Goal: Check status: Check status

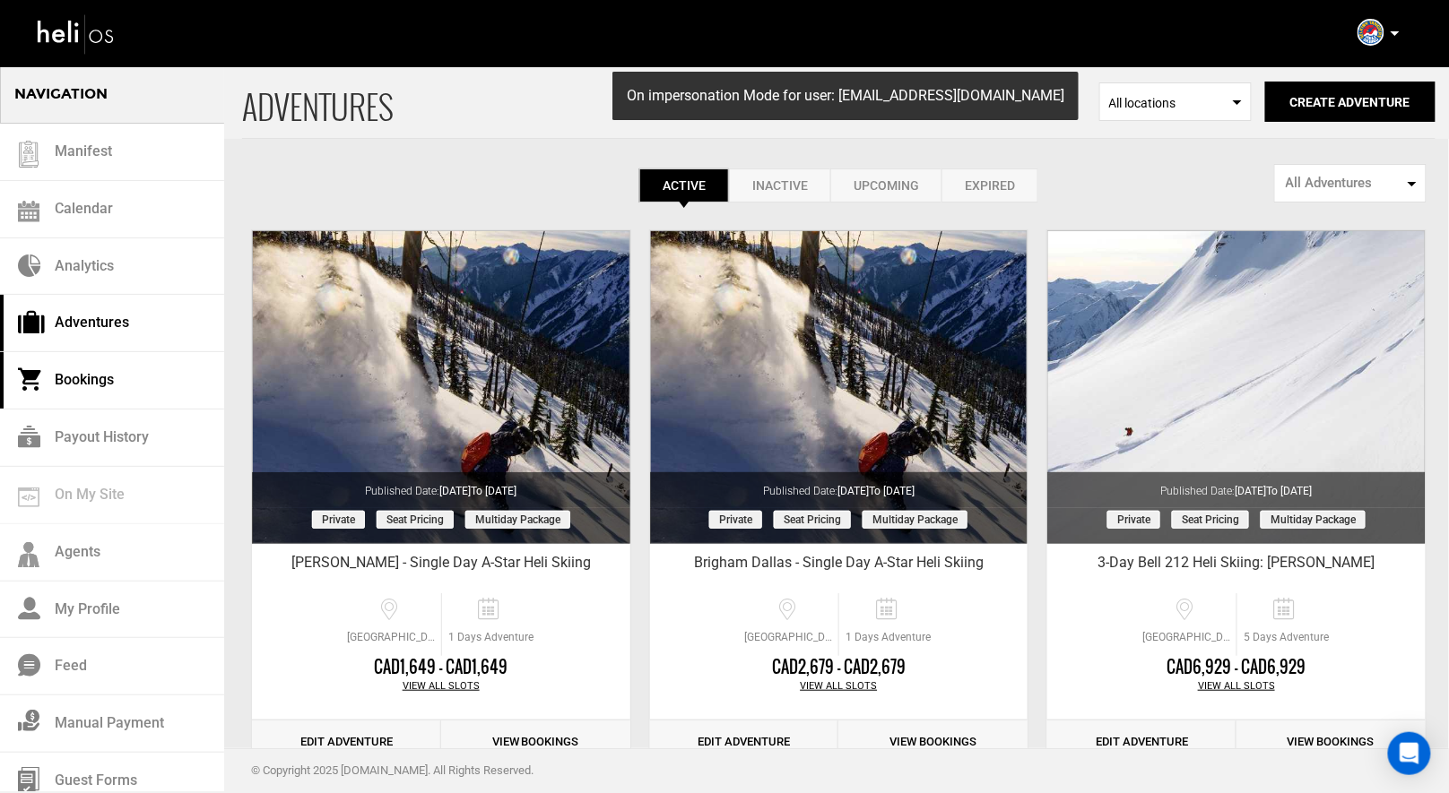
click at [73, 384] on link "Bookings" at bounding box center [112, 380] width 224 height 57
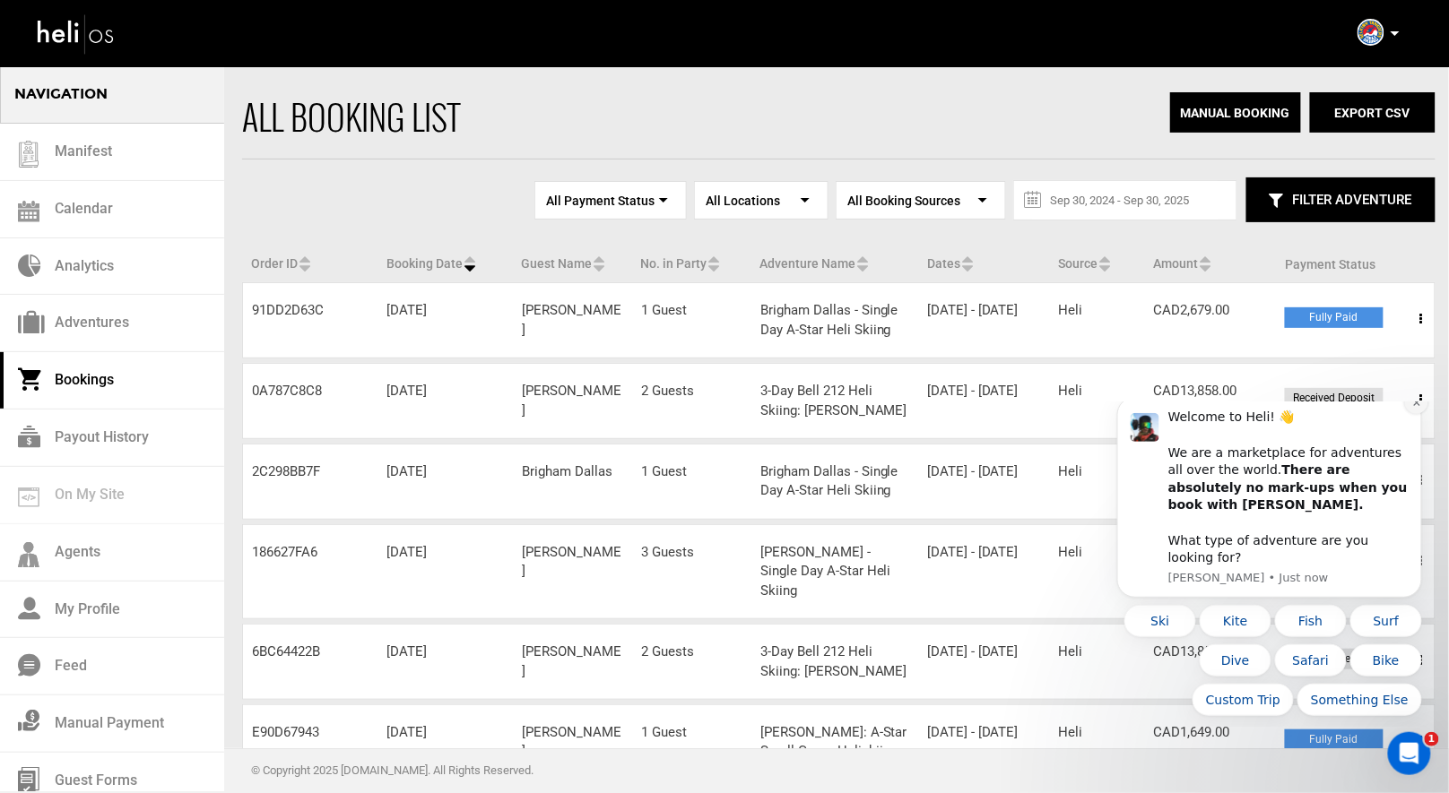
click at [1410, 413] on button "Dismiss notification" at bounding box center [1415, 401] width 23 height 23
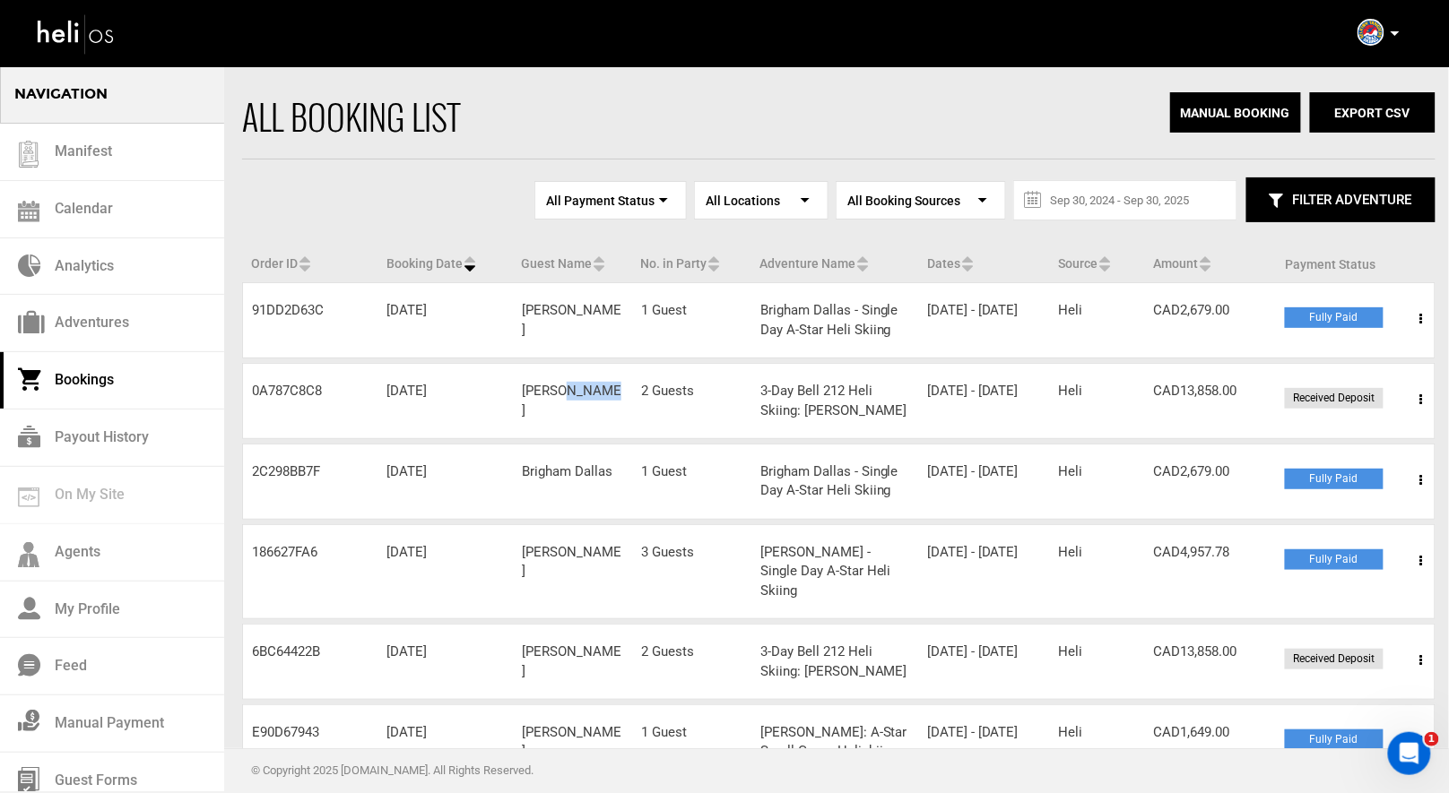
drag, startPoint x: 594, startPoint y: 392, endPoint x: 554, endPoint y: 386, distance: 39.9
click at [554, 386] on div "Guest Name [PERSON_NAME]" at bounding box center [572, 401] width 119 height 39
copy div "[PERSON_NAME]"
click at [1420, 394] on icon at bounding box center [1421, 400] width 3 height 13
click at [1322, 448] on link "View Details" at bounding box center [1356, 454] width 178 height 45
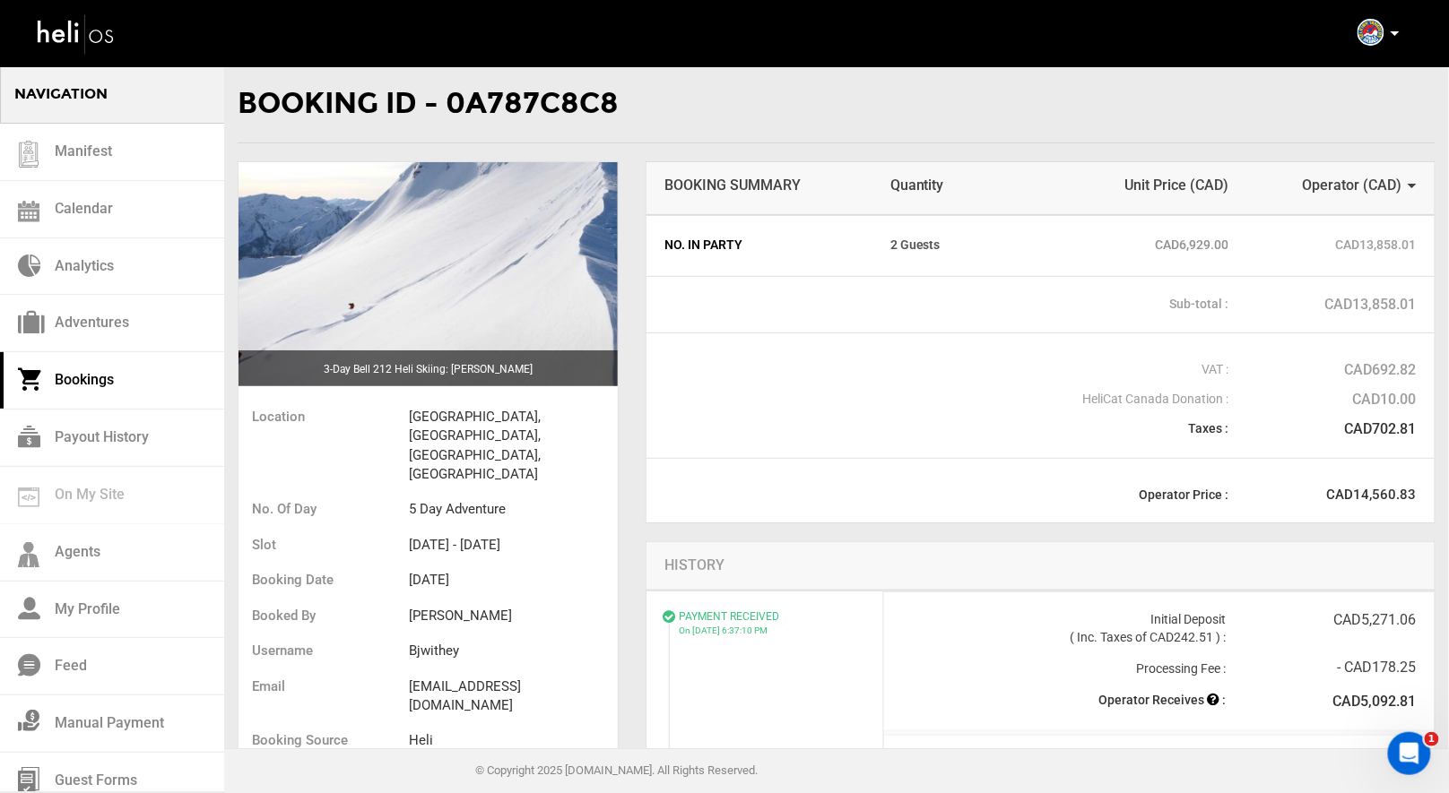
scroll to position [476, 0]
